Goal: Task Accomplishment & Management: Use online tool/utility

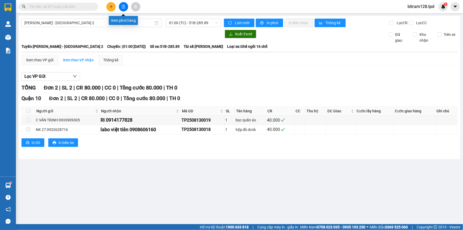
click at [124, 7] on icon "file-add" at bounding box center [123, 7] width 4 height 4
click at [45, 58] on div "Xem theo VP gửi" at bounding box center [39, 60] width 27 height 6
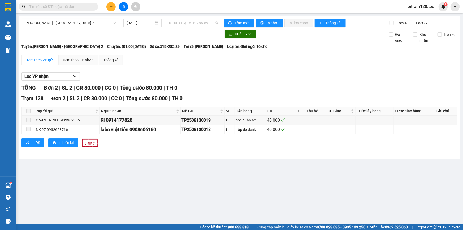
click at [184, 24] on span "01:00 (TC) - 51B-285.89" at bounding box center [193, 23] width 49 height 8
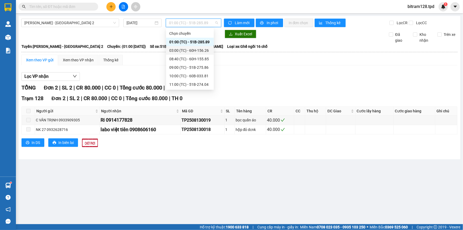
click at [194, 51] on div "03:00 (TC) - 60H-156.26" at bounding box center [189, 50] width 41 height 6
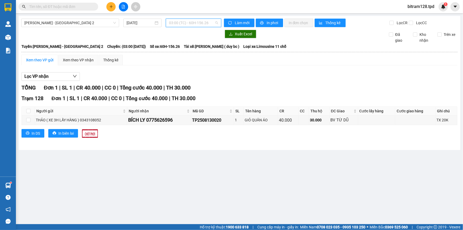
drag, startPoint x: 186, startPoint y: 24, endPoint x: 192, endPoint y: 34, distance: 11.8
click at [188, 26] on span "03:00 (TC) - 60H-156.26" at bounding box center [193, 23] width 49 height 8
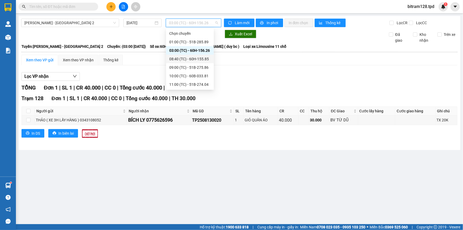
click at [195, 59] on div "08:40 (TC) - 60H-155.85" at bounding box center [189, 59] width 41 height 6
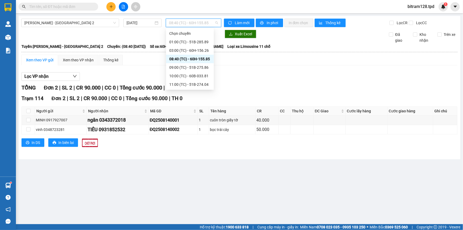
click at [200, 22] on span "08:40 (TC) - 60H-155.85" at bounding box center [193, 23] width 49 height 8
click at [200, 67] on div "09:00 (TC) - 51B-275.86" at bounding box center [189, 67] width 41 height 6
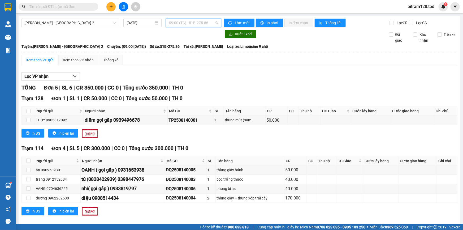
click at [185, 22] on span "09:00 (TC) - 51B-275.86" at bounding box center [193, 23] width 49 height 8
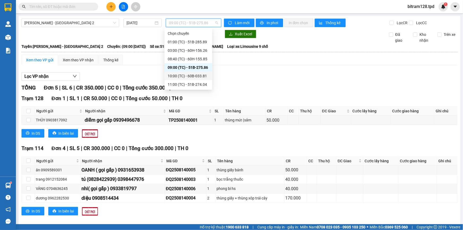
click at [190, 77] on div "10:00 (TC) - 60B-033.81" at bounding box center [188, 76] width 41 height 6
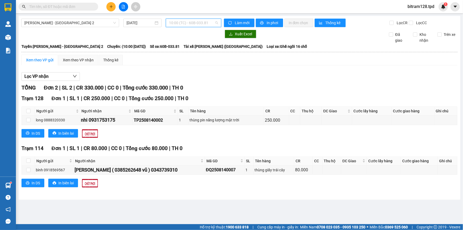
click at [202, 22] on span "10:00 (TC) - 60B-033.81" at bounding box center [193, 23] width 49 height 8
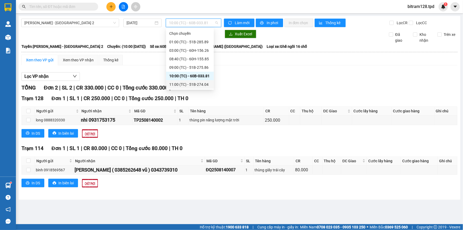
click at [204, 85] on div "11:00 (TC) - 51B-274.04" at bounding box center [189, 84] width 41 height 6
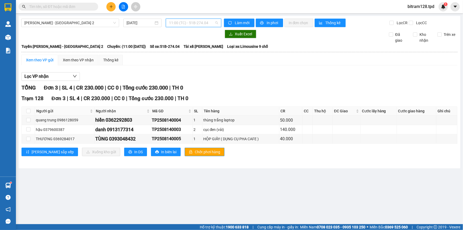
click at [210, 24] on span "11:00 (TC) - 51B-274.04" at bounding box center [193, 23] width 49 height 8
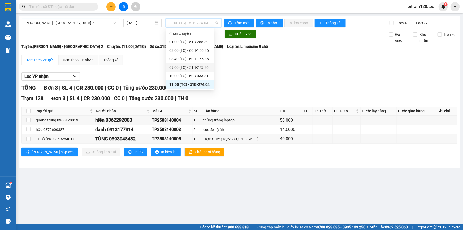
click at [80, 22] on span "[PERSON_NAME] - [GEOGRAPHIC_DATA] 2" at bounding box center [69, 23] width 91 height 8
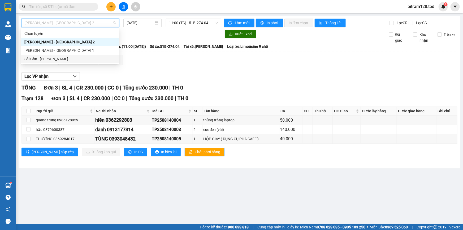
click at [50, 60] on div "Sài Gòn - [PERSON_NAME]" at bounding box center [70, 59] width 98 height 8
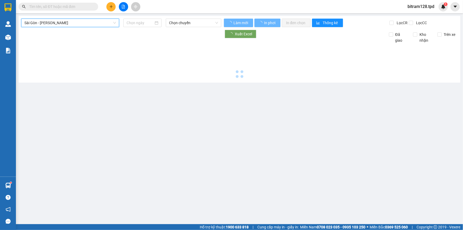
type input "[DATE]"
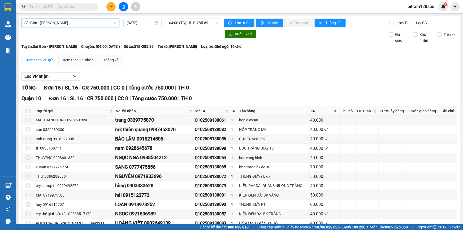
click at [190, 25] on span "04:00 (TC) - 51B-285.89" at bounding box center [193, 23] width 49 height 8
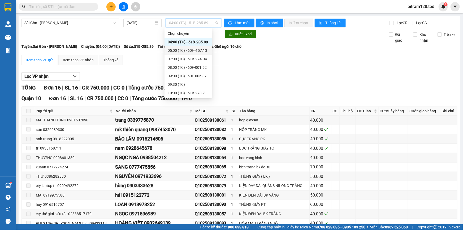
click at [193, 50] on div "05:00 (TC) - 60H-157.13" at bounding box center [188, 50] width 41 height 6
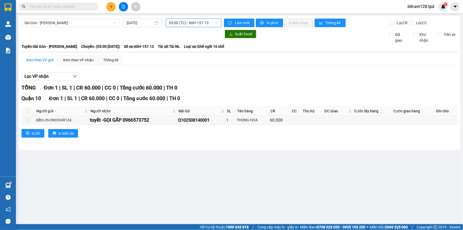
click at [201, 21] on span "05:00 (TC) - 60H-157.13" at bounding box center [193, 23] width 49 height 8
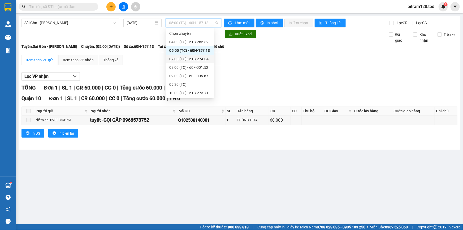
click at [195, 58] on div "07:00 (TC) - 51B-274.04" at bounding box center [189, 59] width 41 height 6
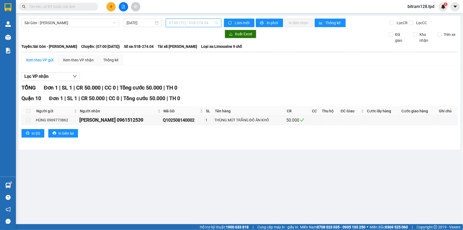
click at [187, 24] on span "07:00 (TC) - 51B-274.04" at bounding box center [193, 23] width 49 height 8
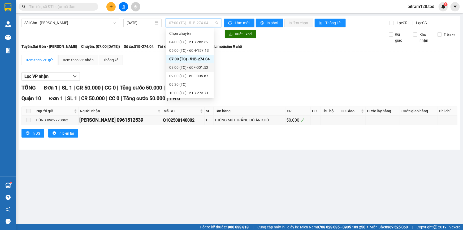
click at [200, 66] on div "08:00 (TC) - 60F-001.52" at bounding box center [189, 67] width 41 height 6
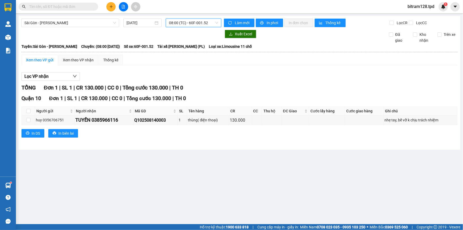
click at [200, 27] on div "08:00 (TC) - 60F-001.52" at bounding box center [193, 23] width 55 height 8
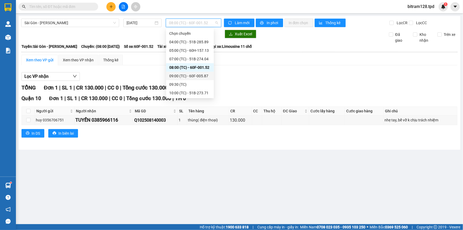
click at [205, 77] on div "09:00 (TC) - 60F-005.87" at bounding box center [189, 76] width 41 height 6
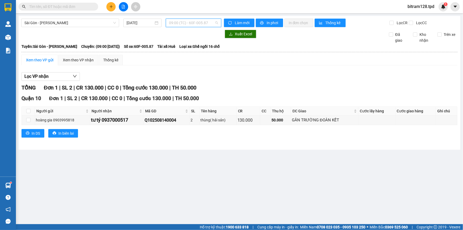
click at [201, 22] on span "09:00 (TC) - 60F-005.87" at bounding box center [193, 23] width 49 height 8
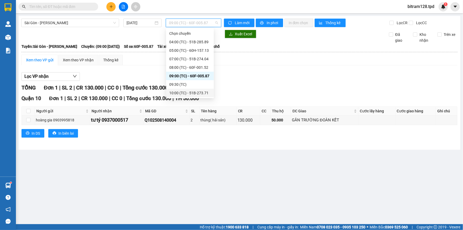
click at [194, 93] on div "10:00 (TC) - 51B-273.71" at bounding box center [189, 93] width 41 height 6
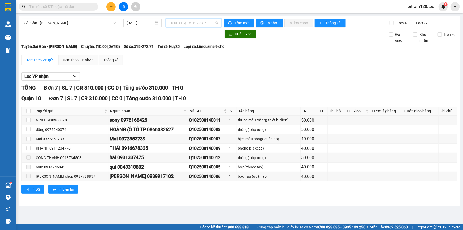
click at [196, 24] on span "10:00 (TC) - 51B-273.71" at bounding box center [193, 23] width 49 height 8
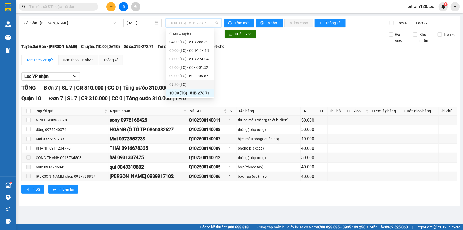
click at [192, 83] on div "09:30 (TC)" at bounding box center [189, 84] width 41 height 6
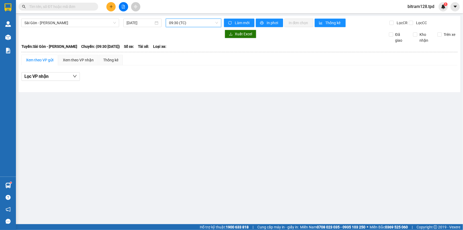
click at [194, 23] on span "09:30 (TC)" at bounding box center [193, 23] width 49 height 8
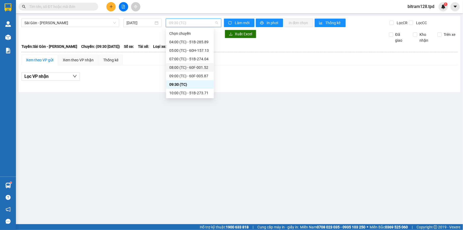
scroll to position [34, 0]
click at [200, 67] on div "10:05 (TC) - 51B-275.60" at bounding box center [189, 68] width 41 height 6
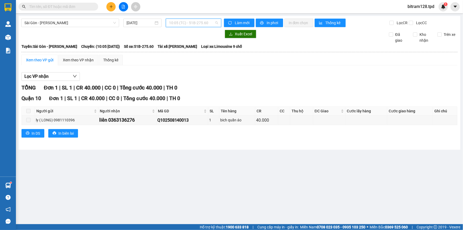
click at [204, 23] on span "10:05 (TC) - 51B-275.60" at bounding box center [193, 23] width 49 height 8
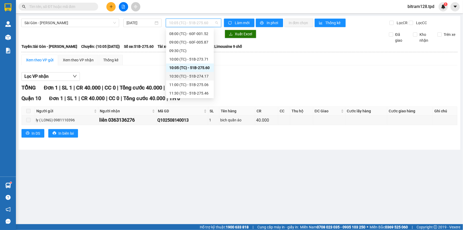
click at [202, 77] on div "10:30 (TC) - 51B-274.17" at bounding box center [189, 76] width 41 height 6
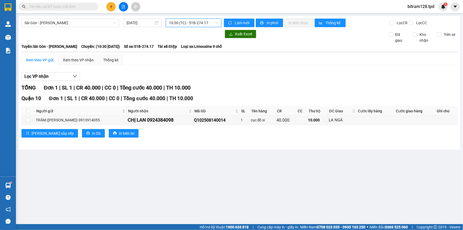
click at [191, 24] on span "10:30 (TC) - 51B-274.17" at bounding box center [193, 23] width 49 height 8
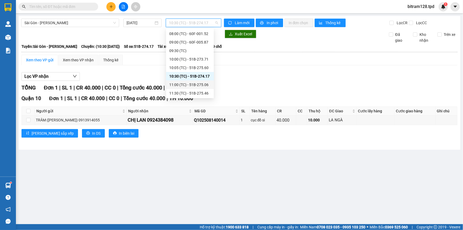
click at [204, 85] on div "11:00 (TC) - 51B-275.06" at bounding box center [189, 85] width 41 height 6
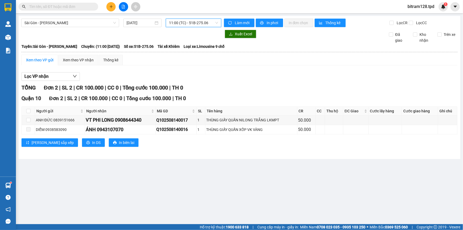
click at [198, 23] on span "11:00 (TC) - 51B-275.06" at bounding box center [193, 23] width 49 height 8
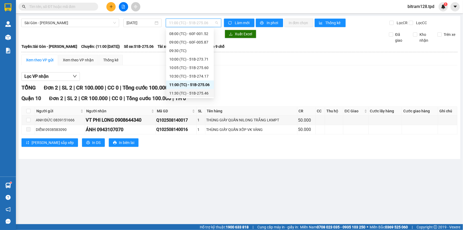
click at [202, 93] on div "11:30 (TC) - 51B-275.46" at bounding box center [189, 93] width 41 height 6
